Goal: Obtain resource: Download file/media

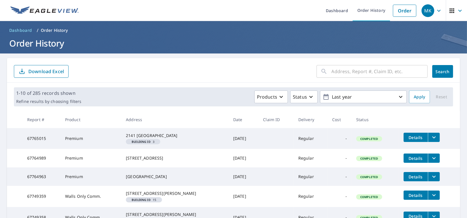
click at [332, 77] on input "text" at bounding box center [380, 71] width 96 height 16
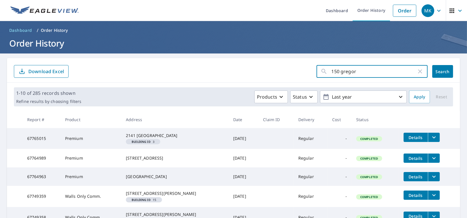
type input "150 [PERSON_NAME]"
click button "Search" at bounding box center [442, 71] width 21 height 13
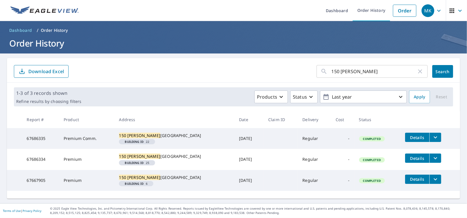
scroll to position [9, 0]
click at [408, 135] on span "Details" at bounding box center [416, 137] width 17 height 5
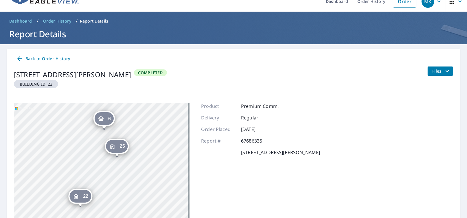
drag, startPoint x: 146, startPoint y: 154, endPoint x: 144, endPoint y: 146, distance: 8.6
click at [144, 146] on div "25 [STREET_ADDRESS][PERSON_NAME] 22 [STREET_ADDRESS][PERSON_NAME] 6 [STREET_ADD…" at bounding box center [102, 175] width 176 height 145
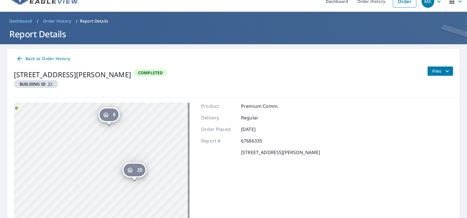
drag, startPoint x: 113, startPoint y: 140, endPoint x: 149, endPoint y: 151, distance: 37.6
click at [149, 151] on div "25 [STREET_ADDRESS][PERSON_NAME] 22 [STREET_ADDRESS][PERSON_NAME] 6 [STREET_ADD…" at bounding box center [102, 175] width 176 height 145
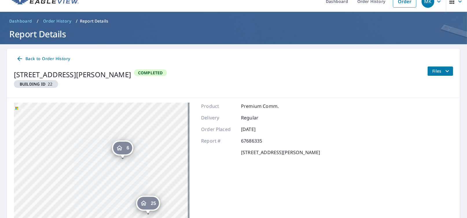
drag, startPoint x: 140, startPoint y: 141, endPoint x: 158, endPoint y: 182, distance: 44.2
click at [158, 182] on div "25 [STREET_ADDRESS][PERSON_NAME] 22 [STREET_ADDRESS][PERSON_NAME] 6 [STREET_ADD…" at bounding box center [102, 175] width 176 height 145
drag, startPoint x: 139, startPoint y: 173, endPoint x: 144, endPoint y: 169, distance: 6.2
click at [144, 169] on div "25 [STREET_ADDRESS][PERSON_NAME] 22 [STREET_ADDRESS][PERSON_NAME] 6 [STREET_ADD…" at bounding box center [102, 175] width 176 height 145
click at [128, 145] on div "6" at bounding box center [127, 144] width 19 height 13
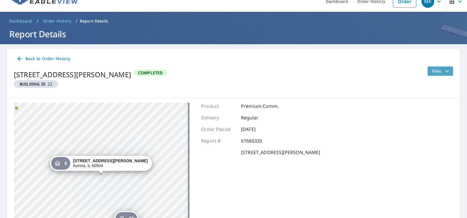
click at [432, 71] on span "Files" at bounding box center [441, 71] width 19 height 7
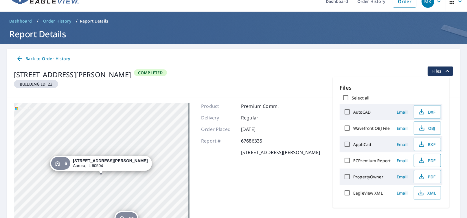
click at [429, 160] on span "PDF" at bounding box center [426, 160] width 19 height 7
click at [34, 56] on span "Back to Order History" at bounding box center [43, 58] width 54 height 7
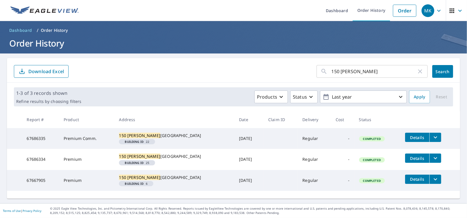
click at [409, 156] on span "Details" at bounding box center [416, 158] width 17 height 5
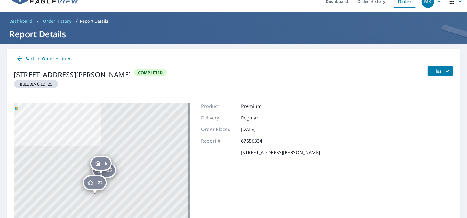
click at [427, 70] on button "Files" at bounding box center [440, 71] width 26 height 9
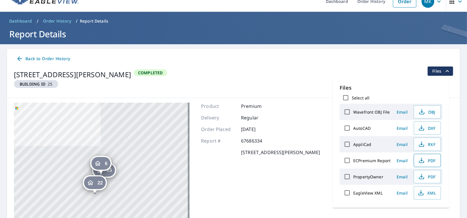
click at [428, 159] on span "PDF" at bounding box center [426, 160] width 19 height 7
click at [39, 60] on span "Back to Order History" at bounding box center [43, 58] width 54 height 7
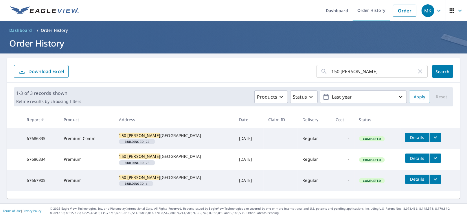
click at [408, 181] on span "Details" at bounding box center [416, 178] width 17 height 5
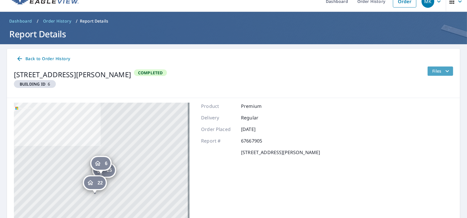
click at [432, 74] on span "Files" at bounding box center [441, 71] width 19 height 7
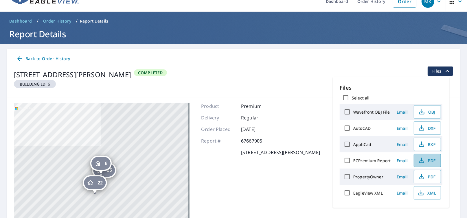
click at [424, 159] on span "PDF" at bounding box center [426, 160] width 19 height 7
